Goal: Check status

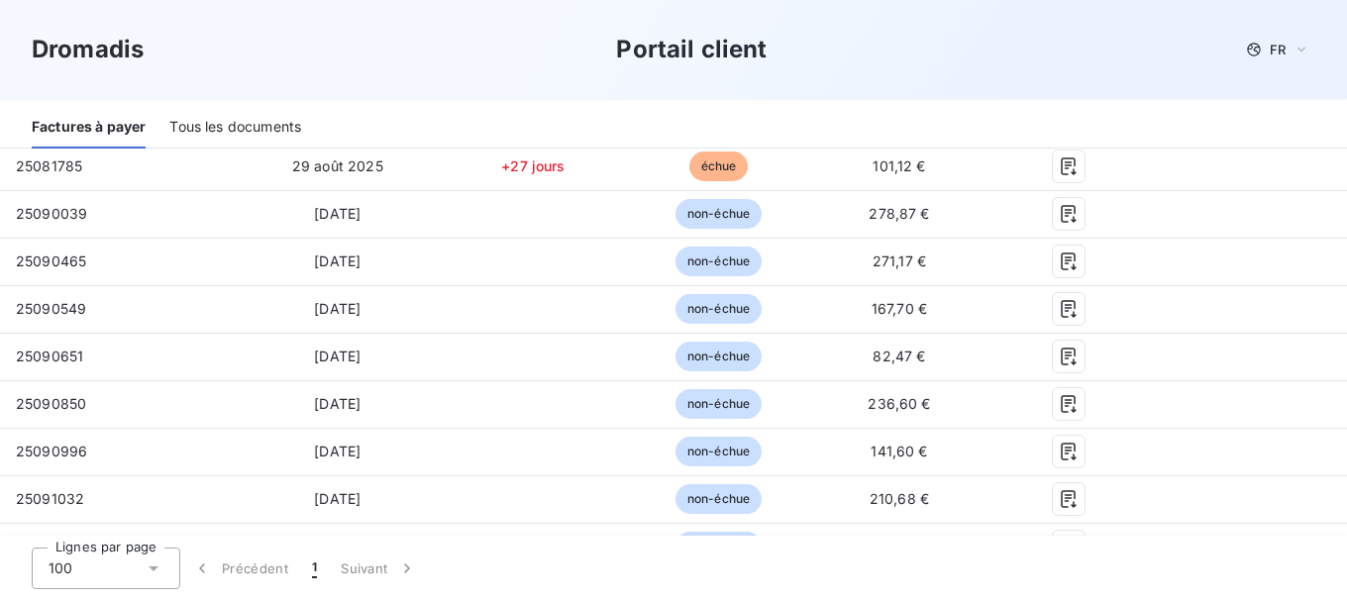
scroll to position [694, 0]
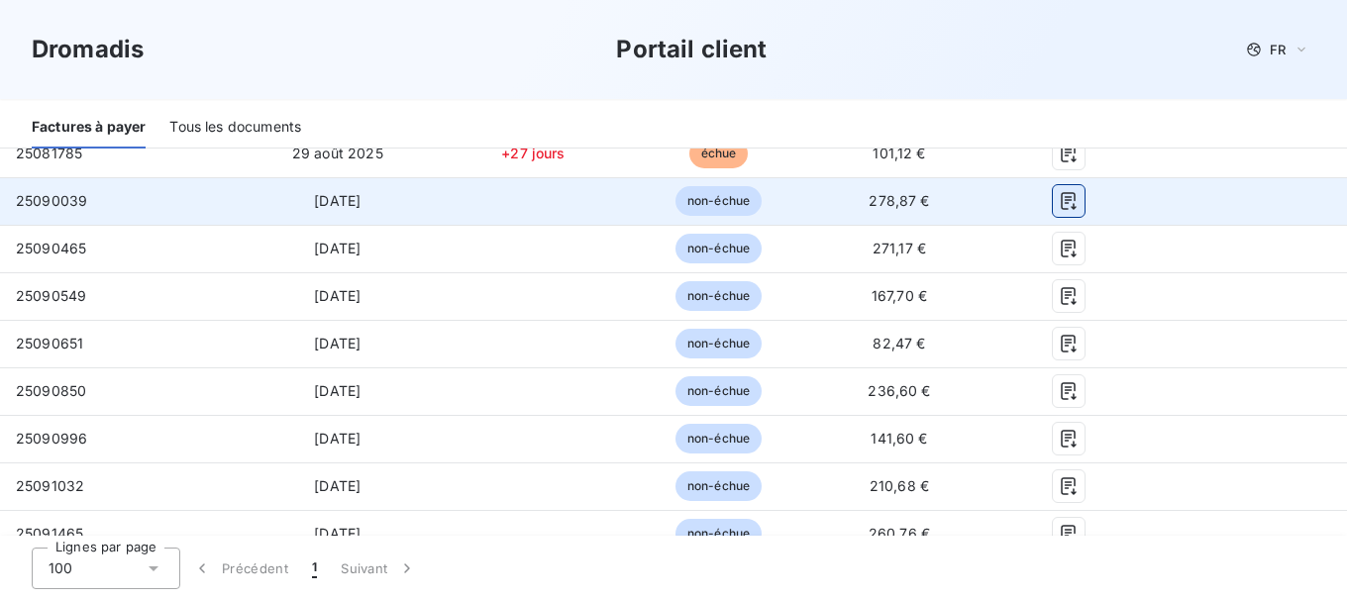
click at [1061, 197] on icon "button" at bounding box center [1069, 201] width 20 height 20
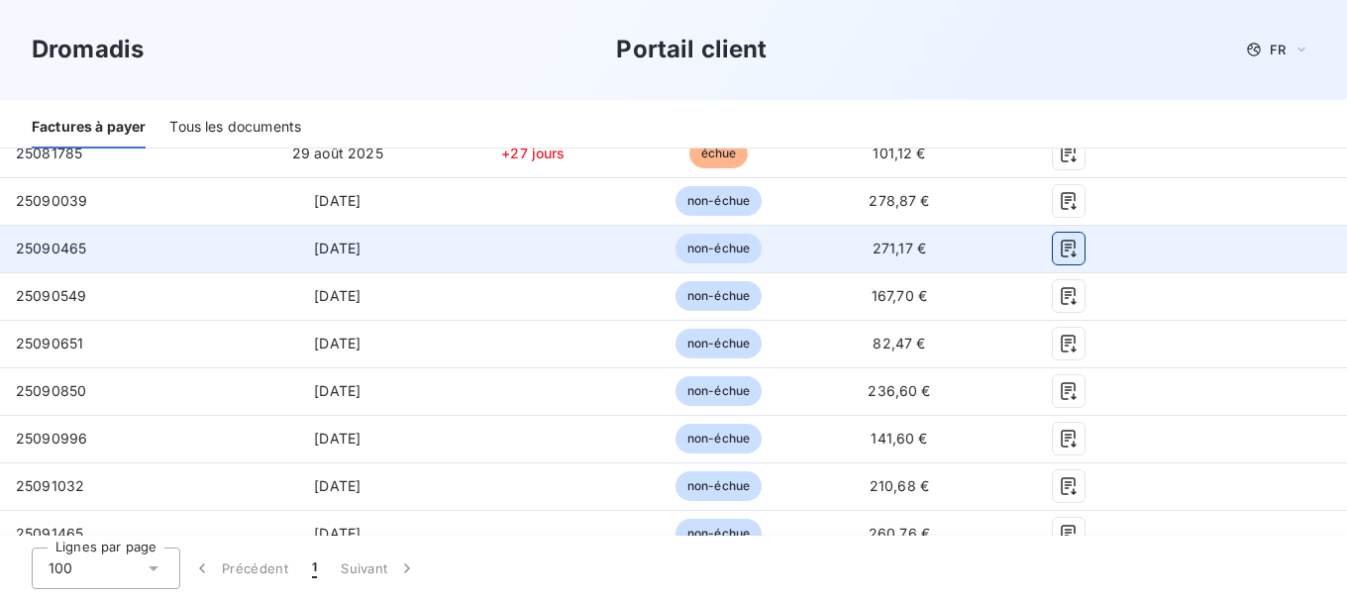
click at [1061, 251] on icon "button" at bounding box center [1068, 249] width 15 height 18
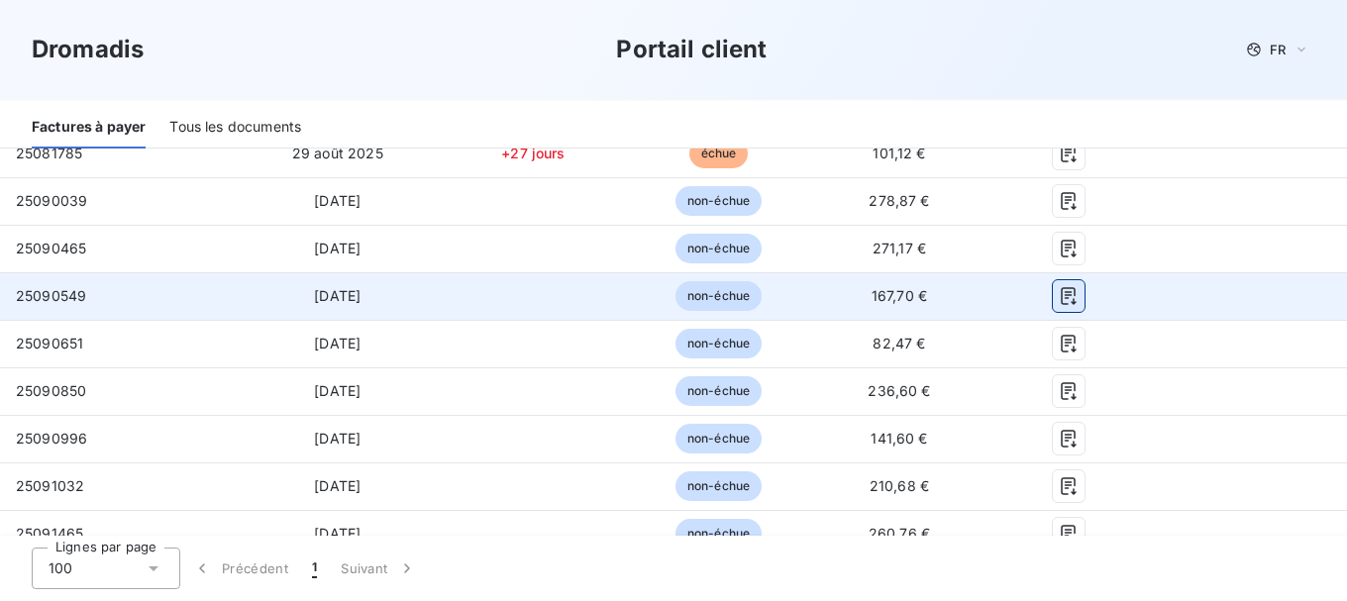
click at [1059, 296] on icon "button" at bounding box center [1069, 296] width 20 height 20
click at [1061, 292] on icon "button" at bounding box center [1068, 296] width 15 height 18
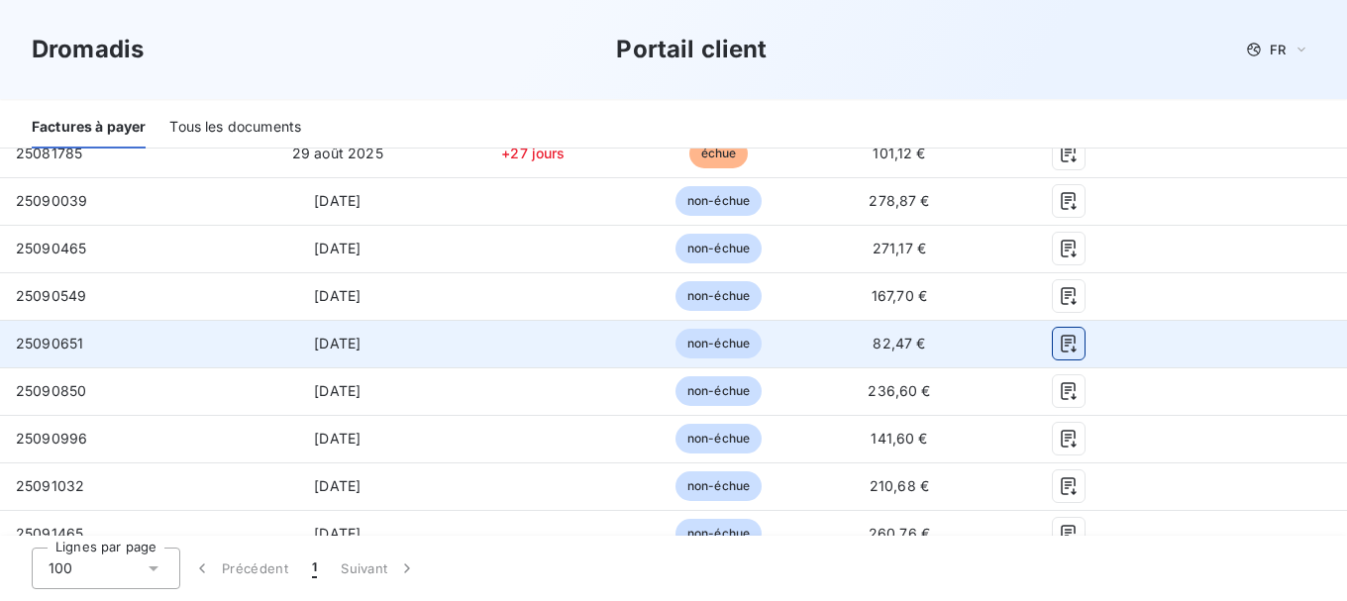
click at [1061, 346] on icon "button" at bounding box center [1068, 344] width 15 height 18
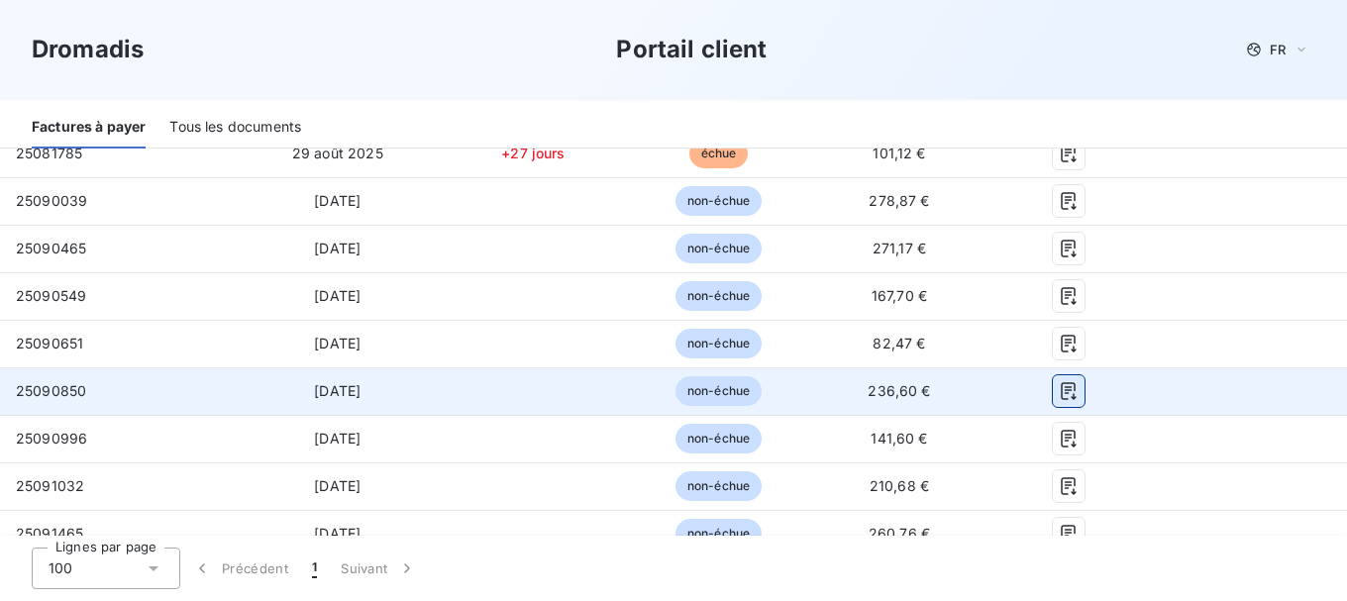
click at [1059, 398] on icon "button" at bounding box center [1069, 391] width 20 height 20
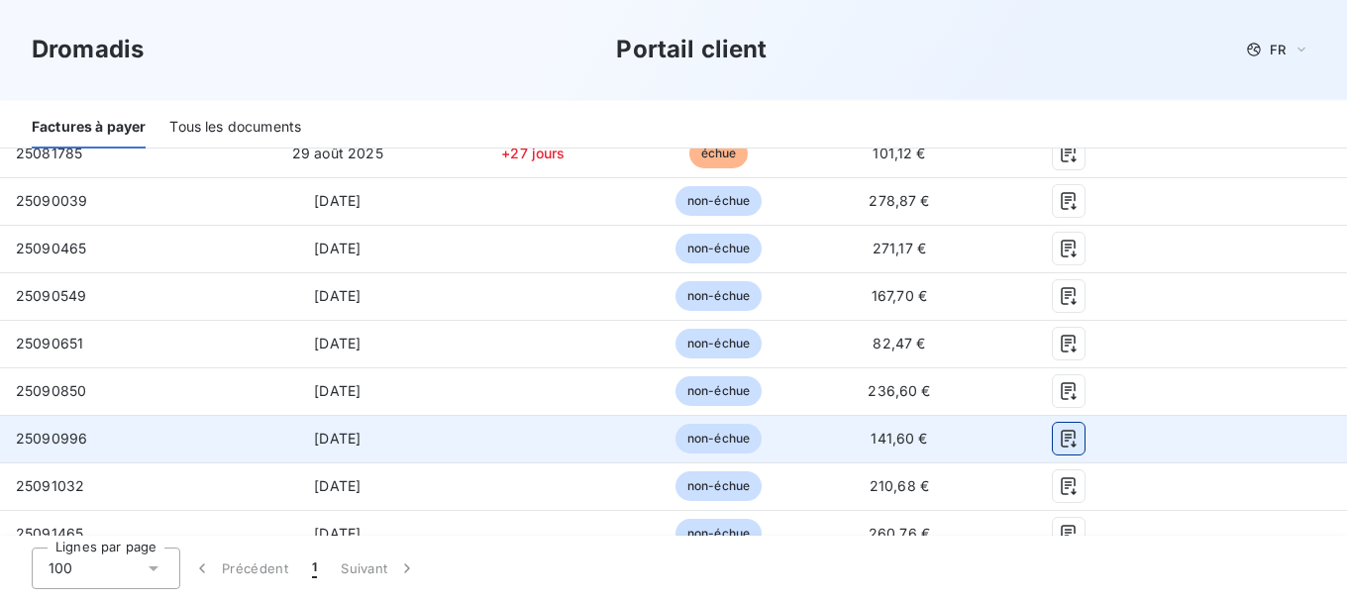
click at [1059, 445] on icon "button" at bounding box center [1069, 439] width 20 height 20
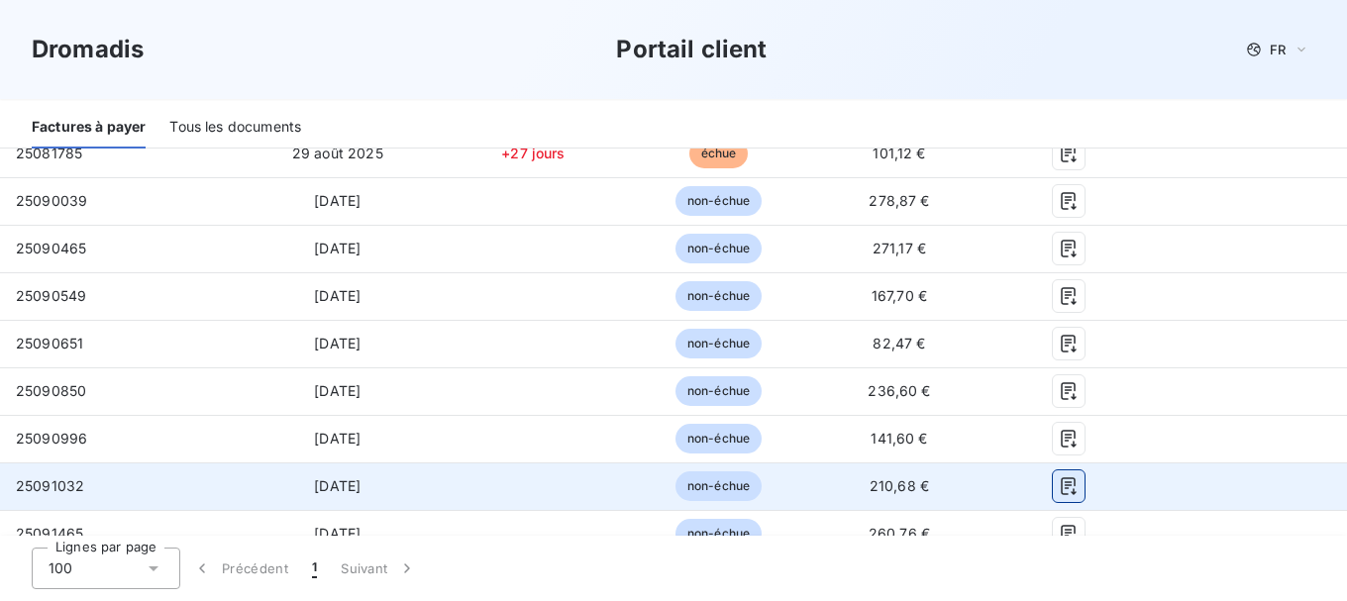
click at [1059, 481] on icon "button" at bounding box center [1069, 486] width 20 height 20
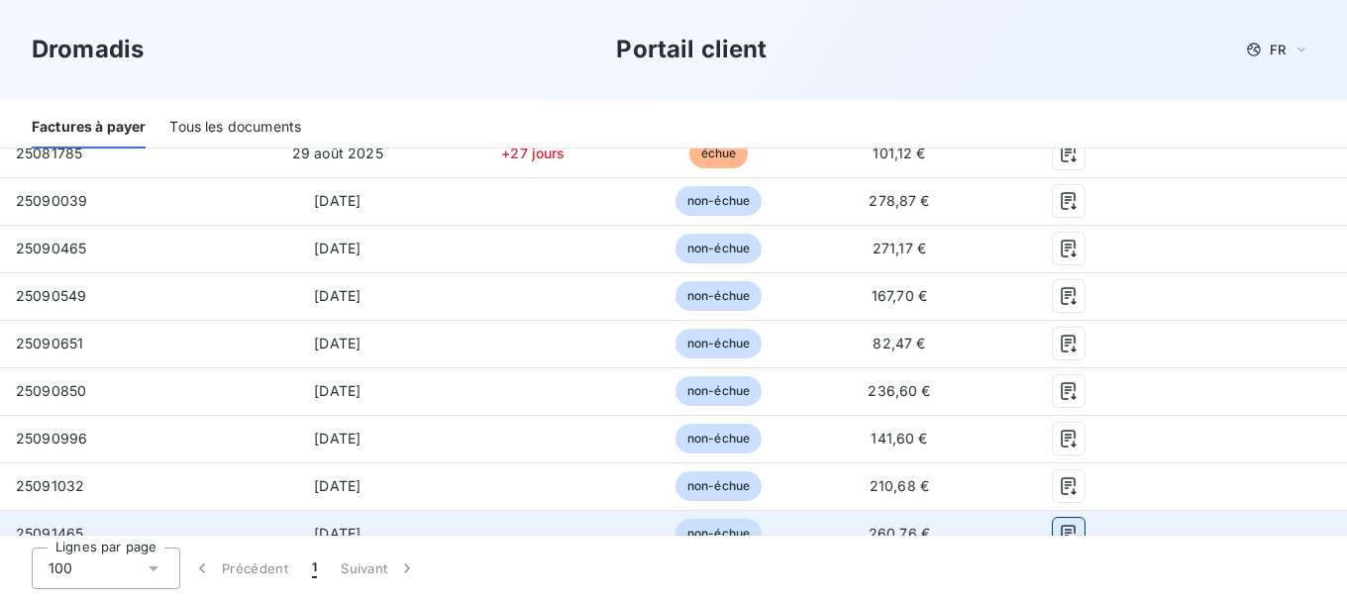
click at [1059, 528] on icon "button" at bounding box center [1069, 534] width 20 height 20
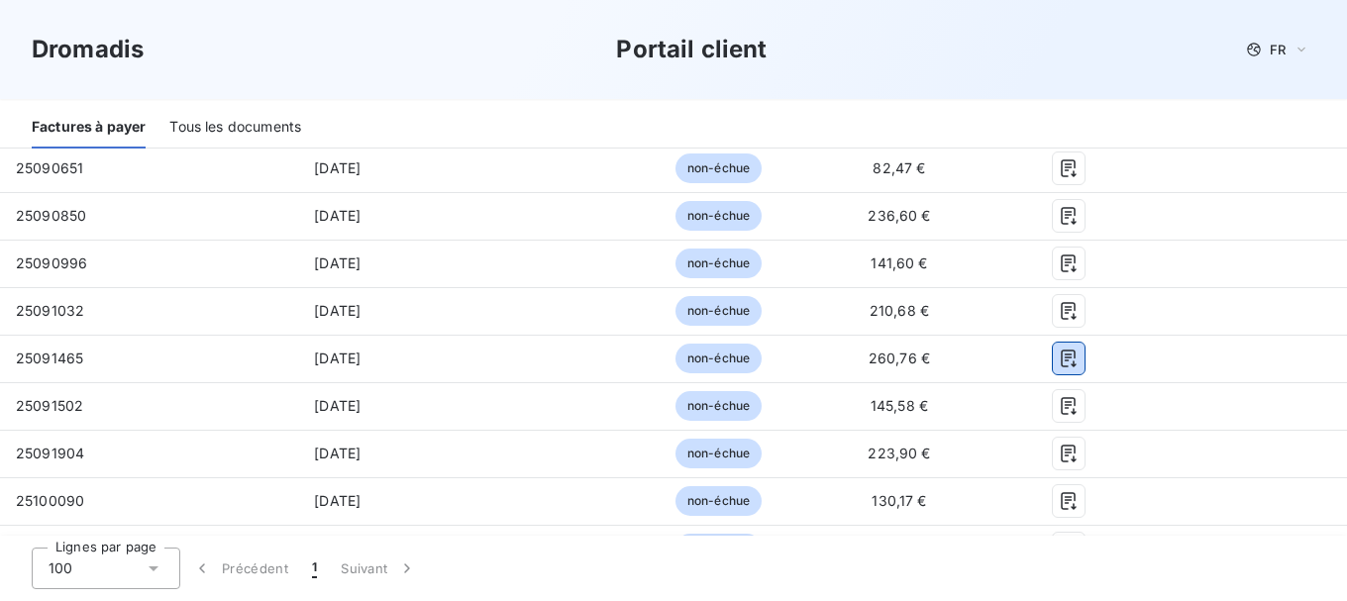
scroll to position [873, 0]
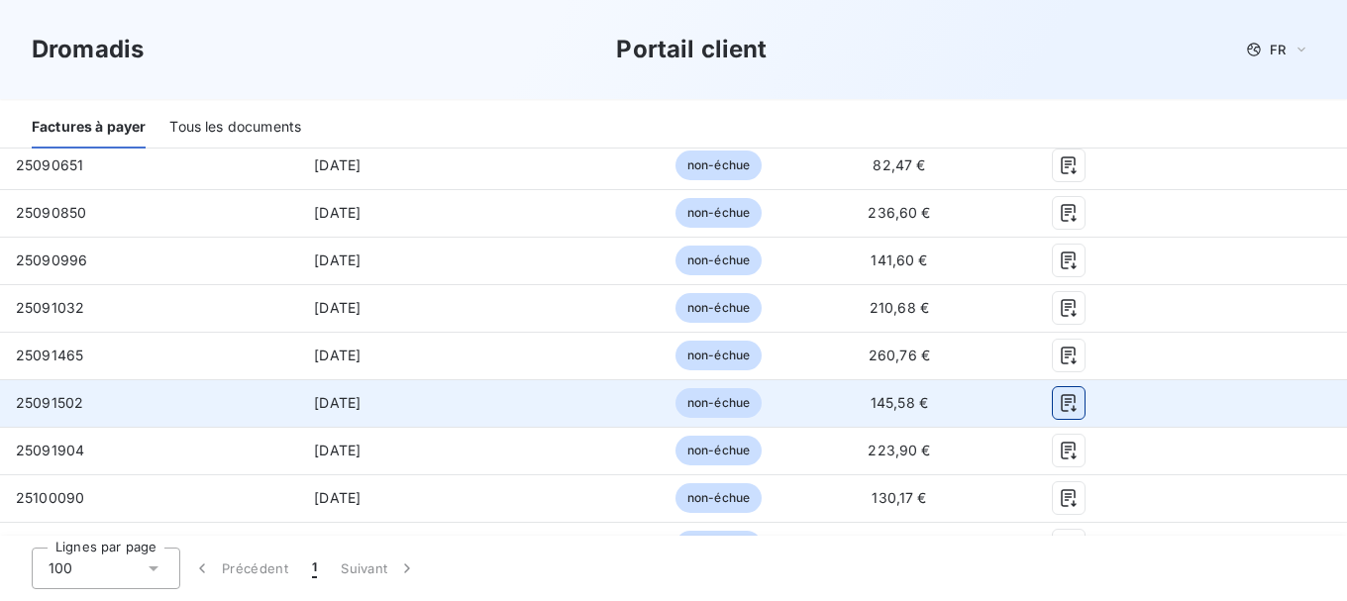
click at [1059, 405] on icon "button" at bounding box center [1069, 403] width 20 height 20
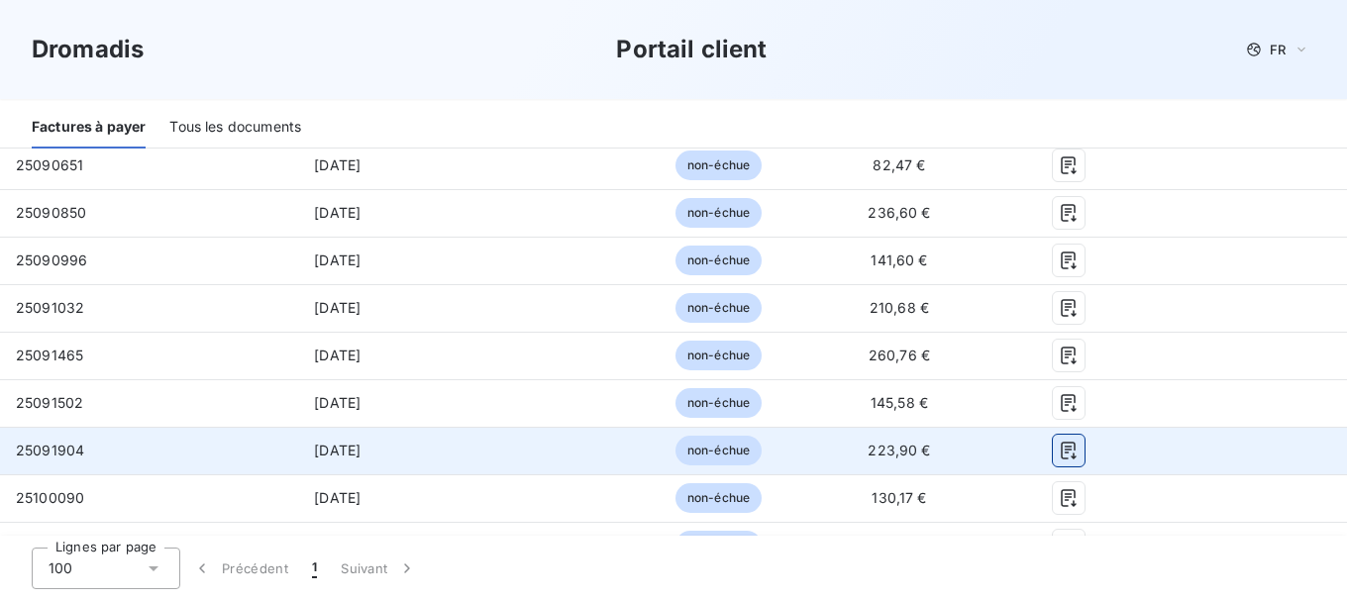
click at [1064, 449] on icon "button" at bounding box center [1069, 451] width 20 height 20
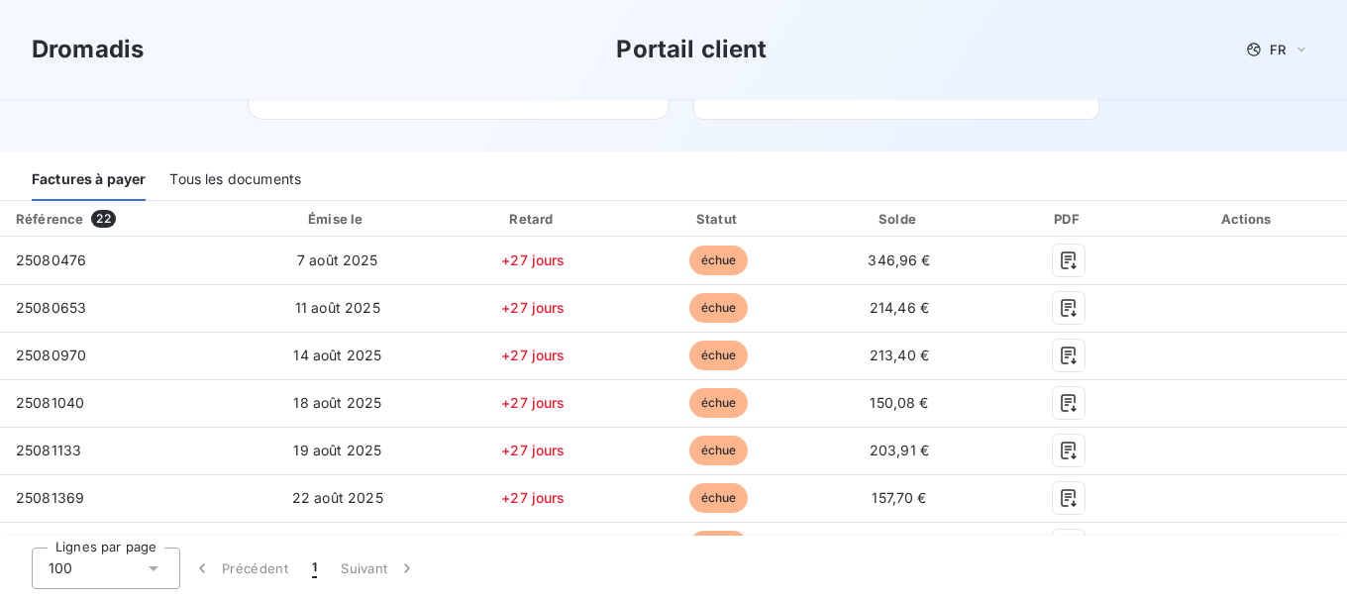
scroll to position [45, 0]
